Goal: Task Accomplishment & Management: Complete application form

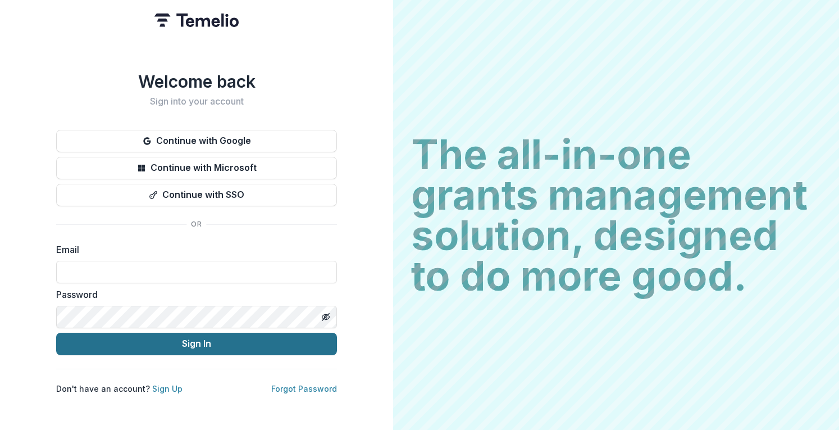
type input "**********"
click at [212, 339] on button "Sign In" at bounding box center [196, 343] width 281 height 22
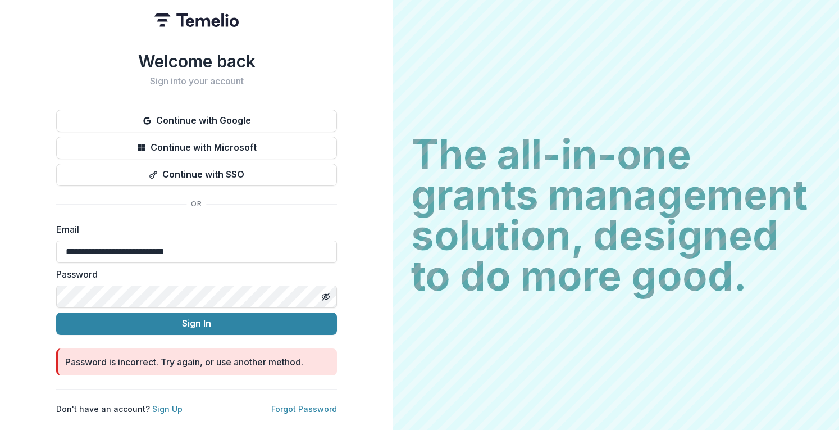
click at [26, 277] on div "**********" at bounding box center [196, 215] width 393 height 430
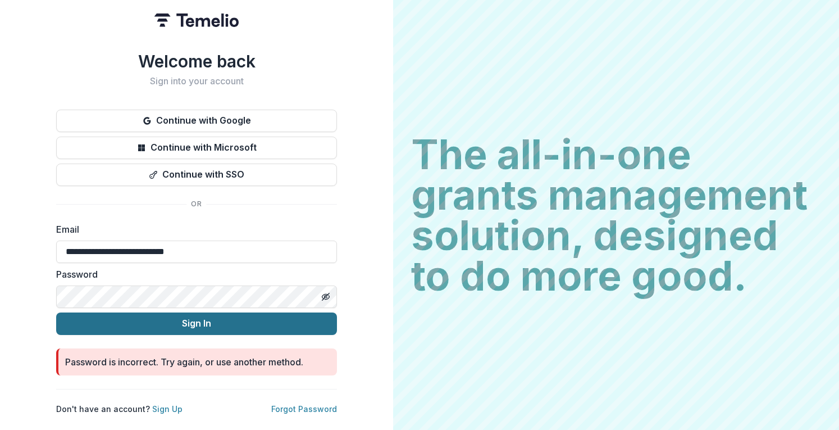
click at [75, 314] on button "Sign In" at bounding box center [196, 323] width 281 height 22
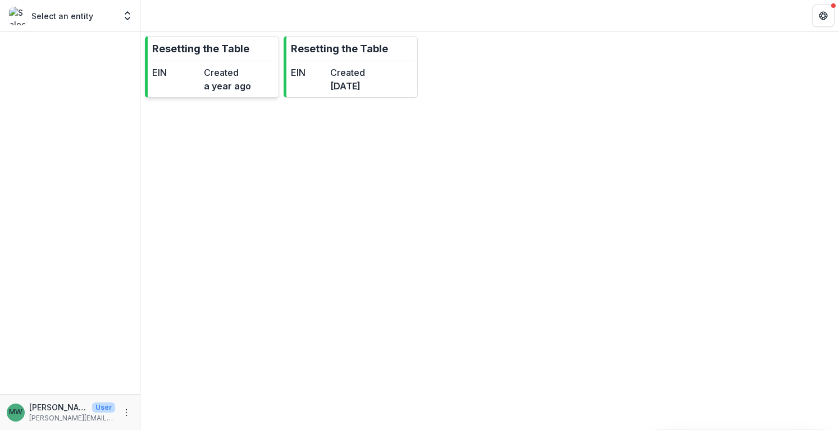
click at [234, 77] on dt "Created" at bounding box center [227, 72] width 47 height 13
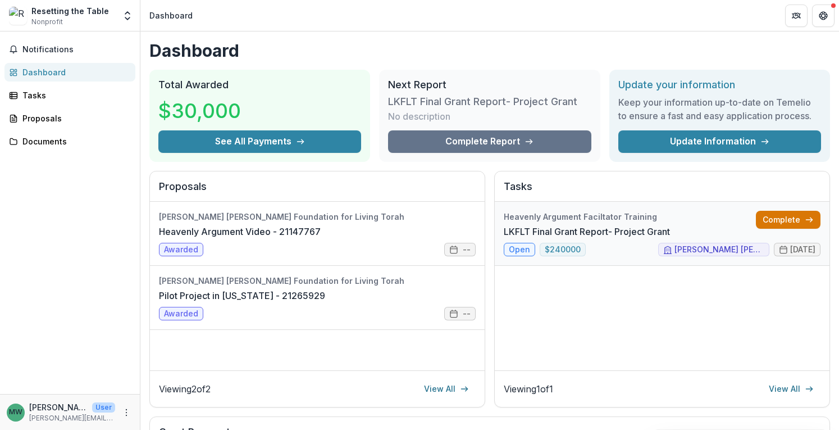
click at [788, 217] on link "Complete" at bounding box center [788, 220] width 65 height 18
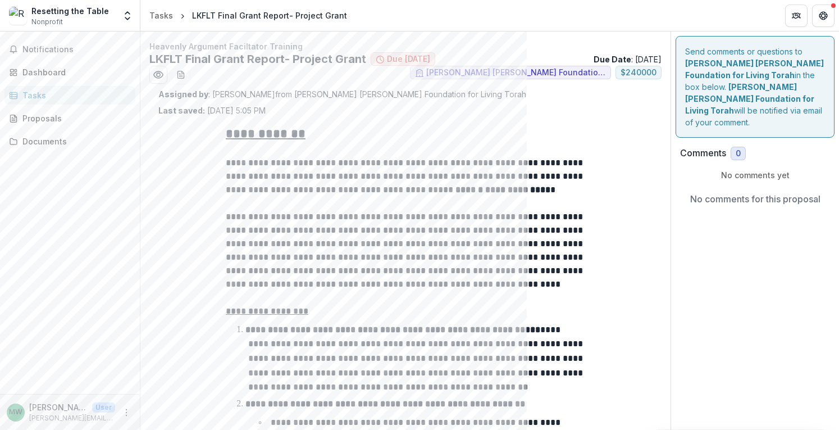
drag, startPoint x: 834, startPoint y: 172, endPoint x: 835, endPoint y: 278, distance: 105.6
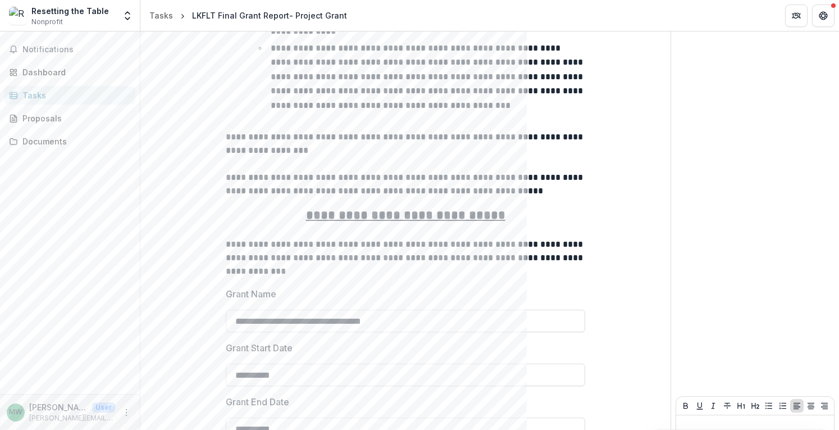
scroll to position [566, 0]
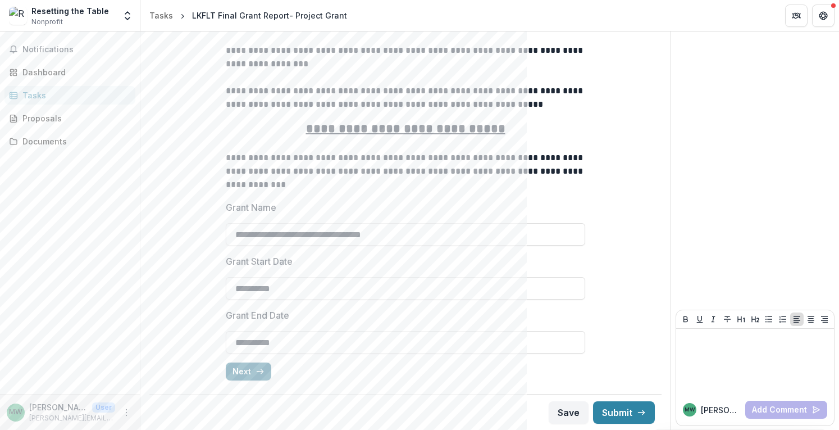
click at [238, 370] on button "Next" at bounding box center [248, 371] width 45 height 18
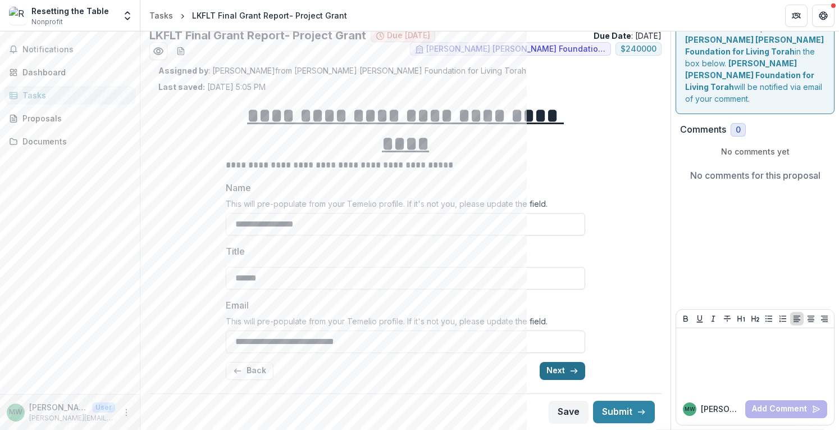
scroll to position [0, 0]
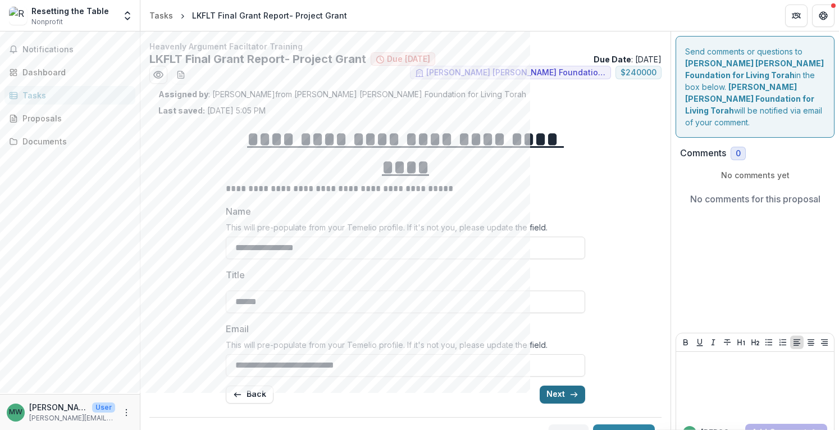
click at [555, 385] on button "Next" at bounding box center [562, 394] width 45 height 18
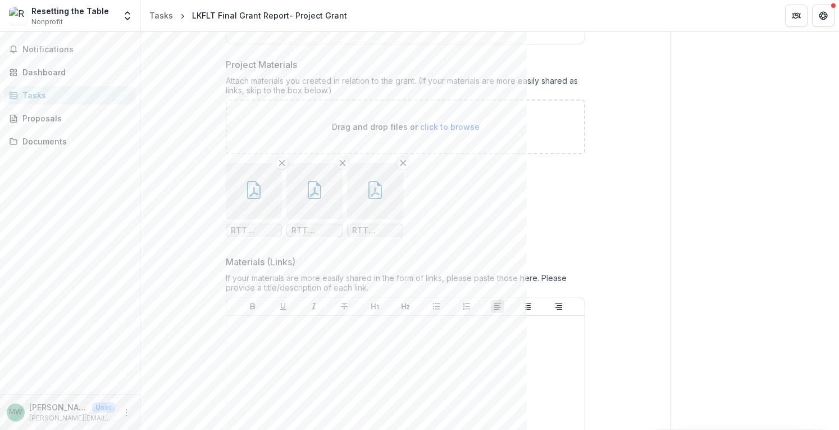
scroll to position [752, 0]
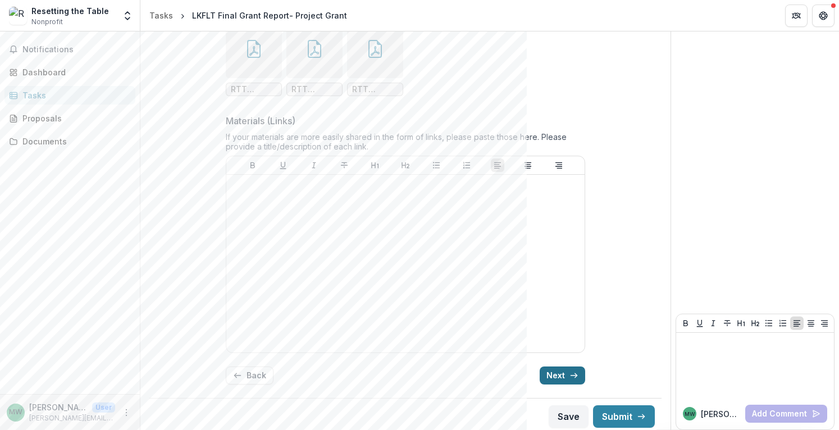
click at [559, 379] on button "Next" at bounding box center [562, 375] width 45 height 18
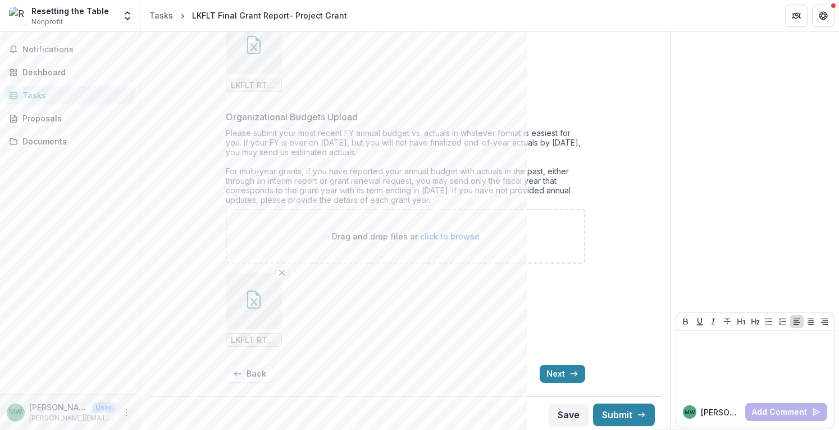
click at [453, 316] on ul "LKFLT RTT 2025 Org Budget Final.xlsx" at bounding box center [405, 309] width 359 height 74
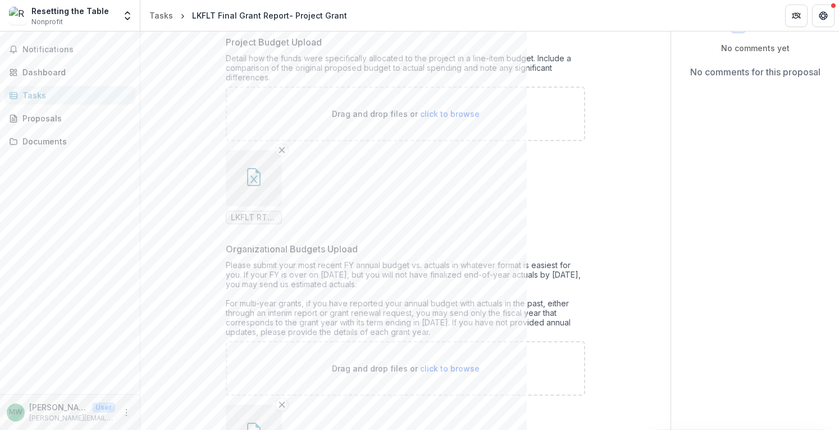
scroll to position [127, 0]
click at [245, 178] on icon "button" at bounding box center [254, 177] width 18 height 18
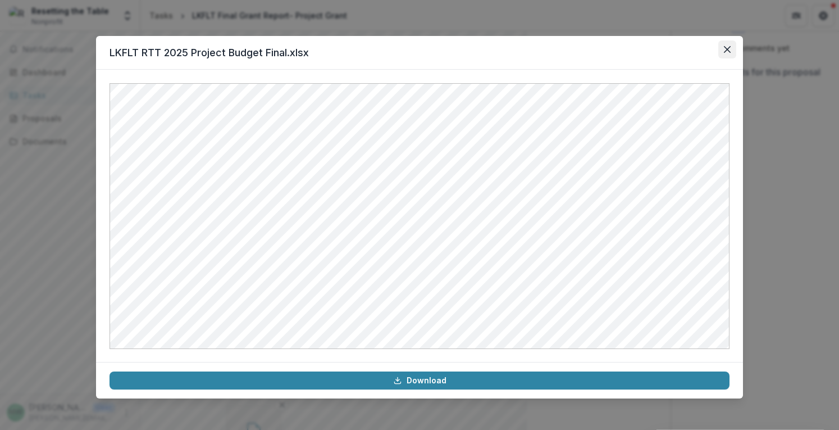
click at [726, 52] on icon "Close" at bounding box center [727, 49] width 7 height 7
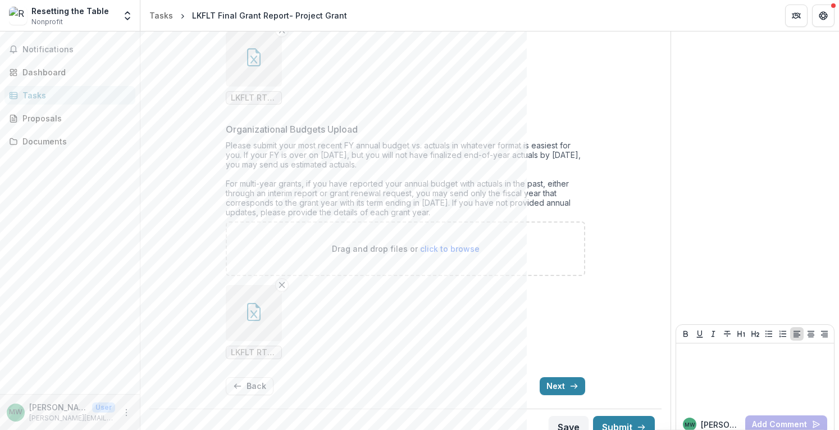
scroll to position [252, 0]
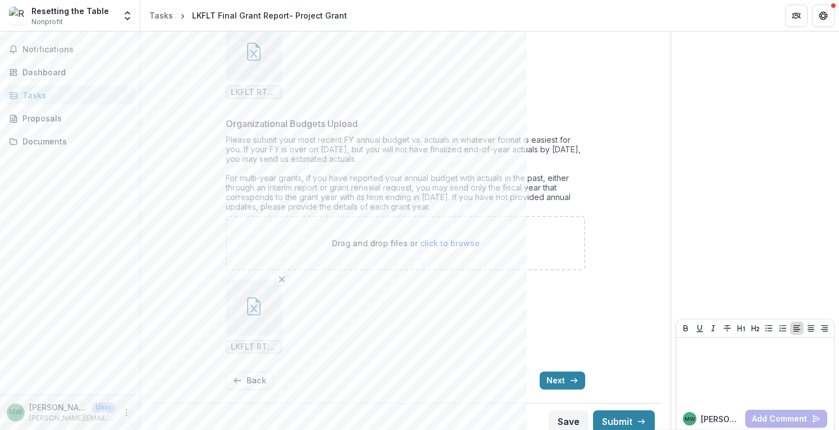
click at [242, 313] on button "button" at bounding box center [254, 307] width 56 height 56
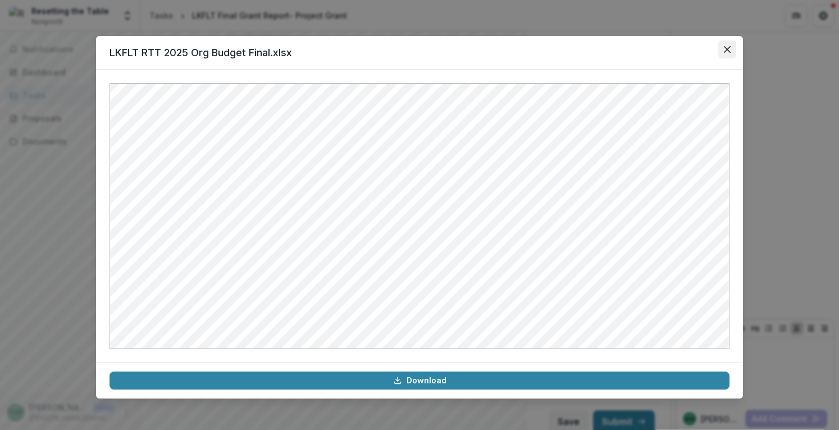
click at [730, 52] on icon "Close" at bounding box center [727, 49] width 7 height 7
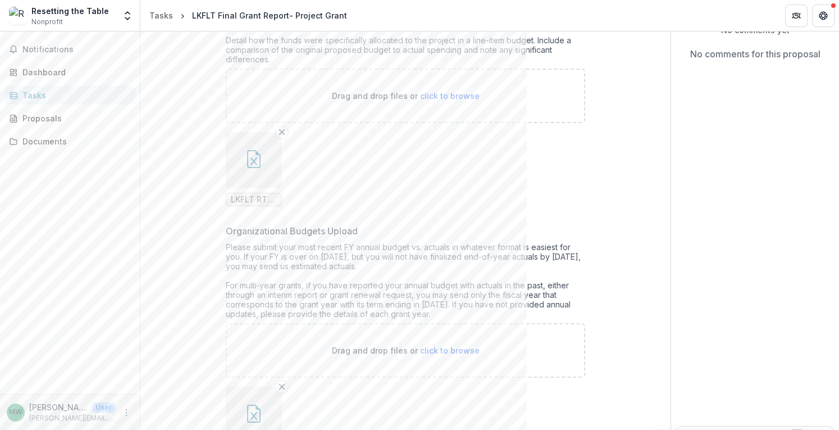
scroll to position [144, 0]
click at [253, 161] on icon "button" at bounding box center [254, 160] width 18 height 18
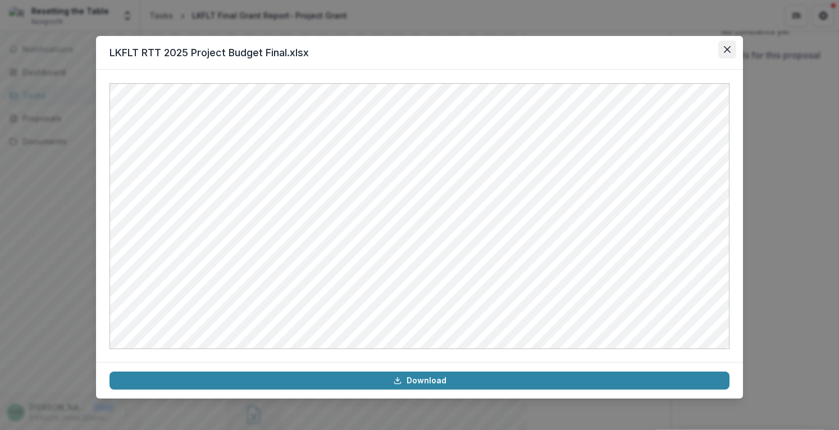
click at [729, 45] on button "Close" at bounding box center [727, 49] width 18 height 18
